Goal: Task Accomplishment & Management: Manage account settings

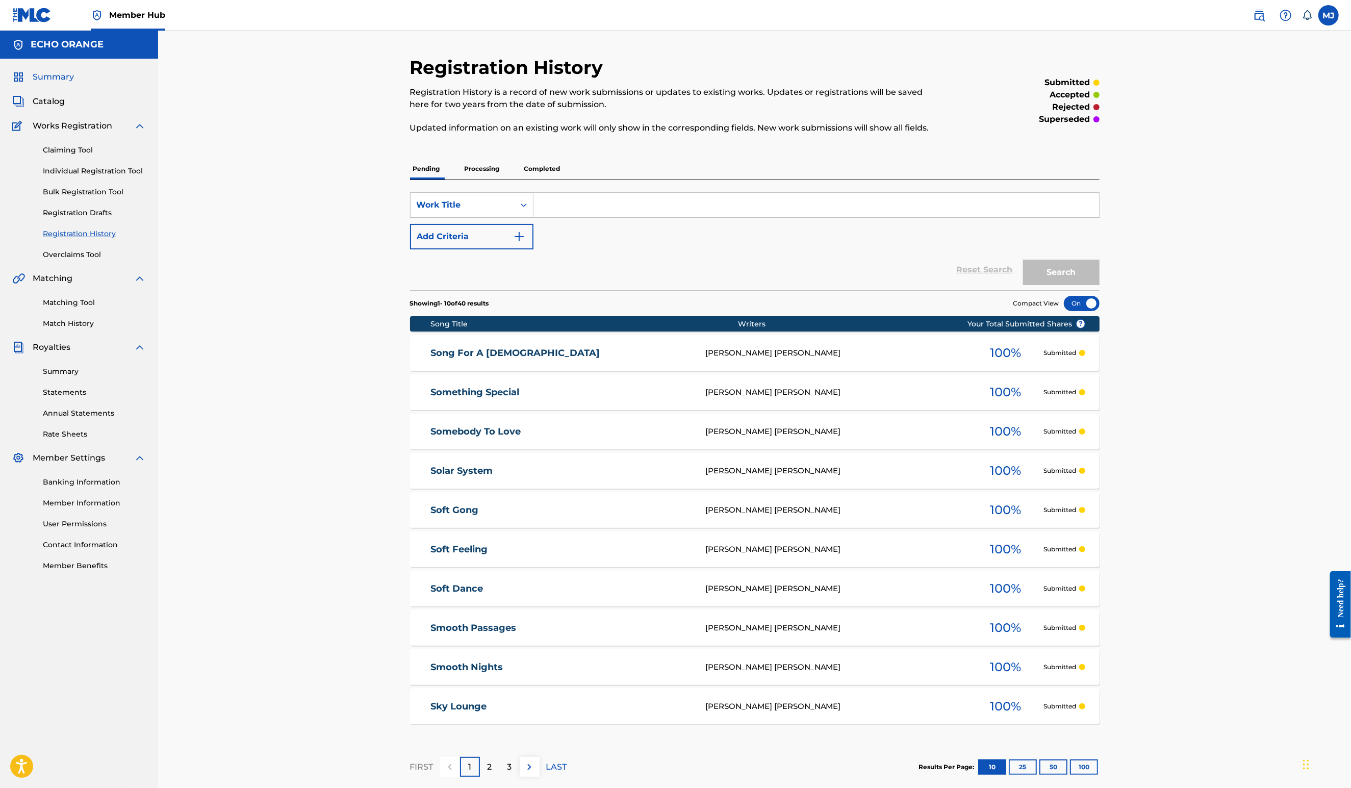
click at [70, 83] on span "Summary" at bounding box center [53, 77] width 41 height 12
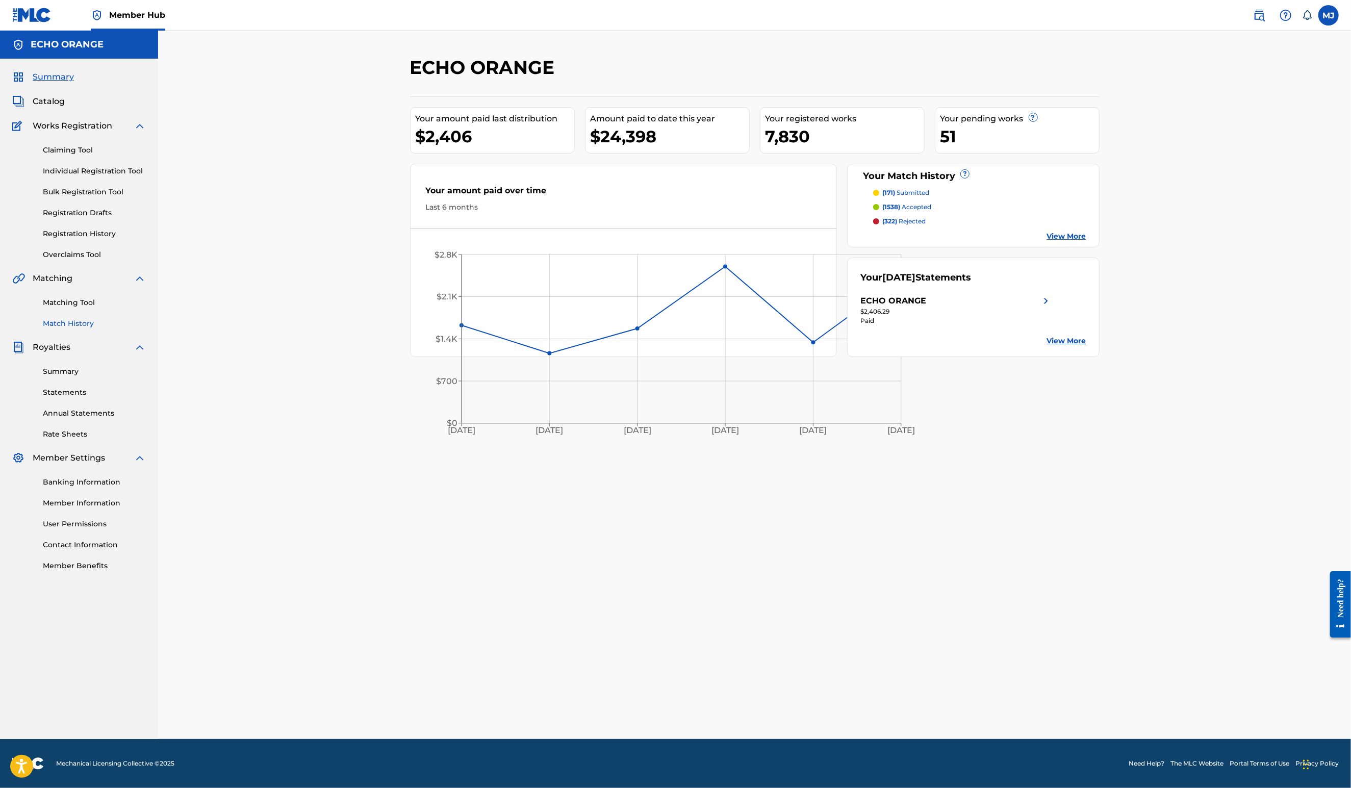
click at [66, 329] on link "Match History" at bounding box center [94, 323] width 103 height 11
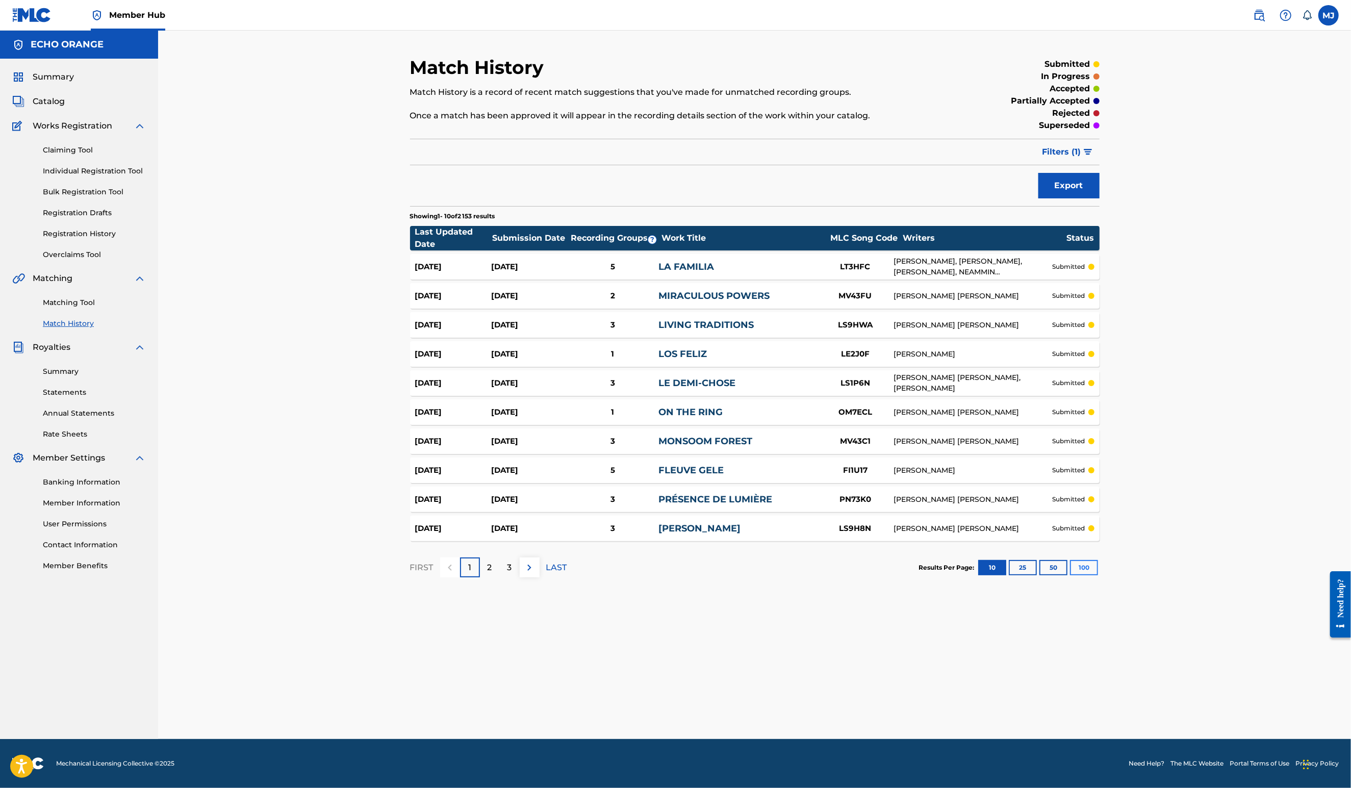
click at [1098, 575] on button "100" at bounding box center [1084, 567] width 28 height 15
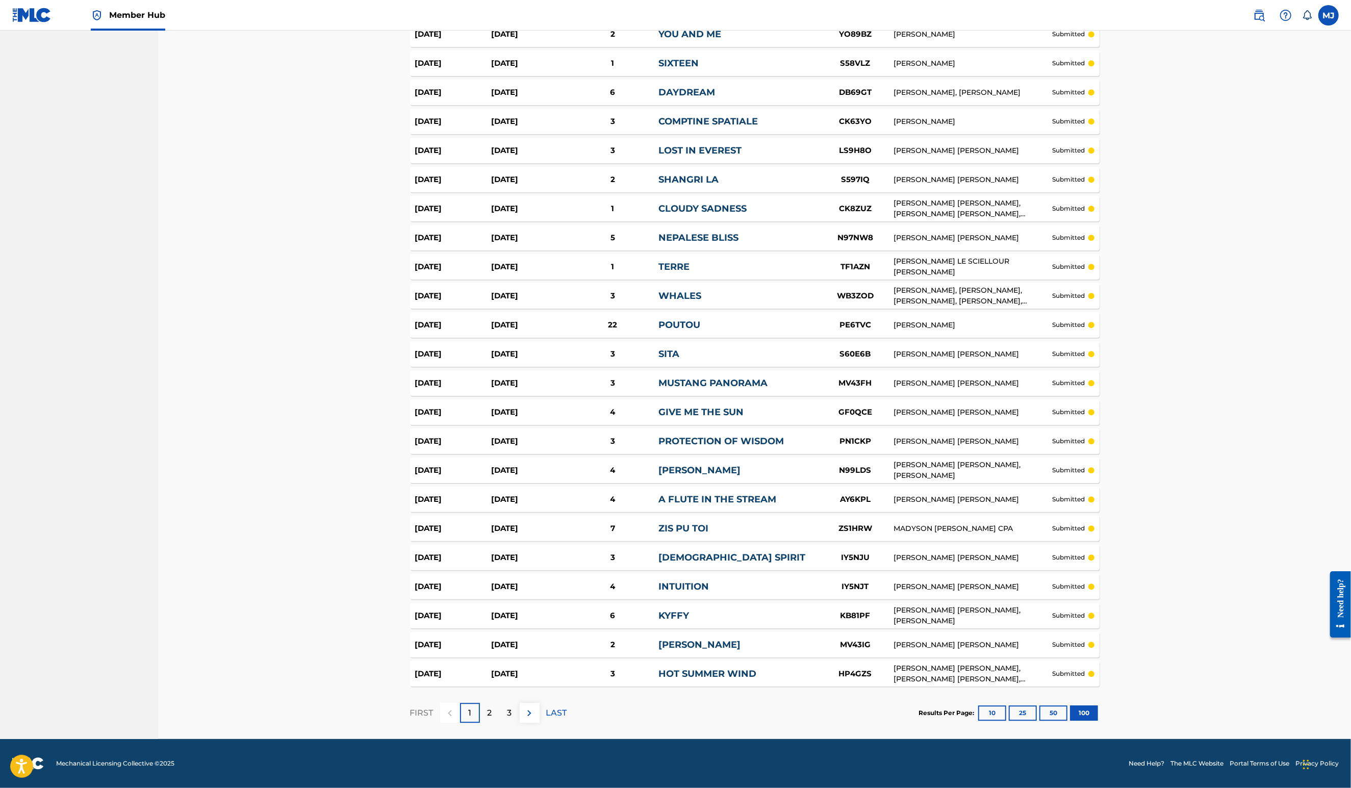
scroll to position [3026, 0]
click at [488, 707] on p "2" at bounding box center [490, 713] width 5 height 12
